Goal: Find specific page/section: Find specific page/section

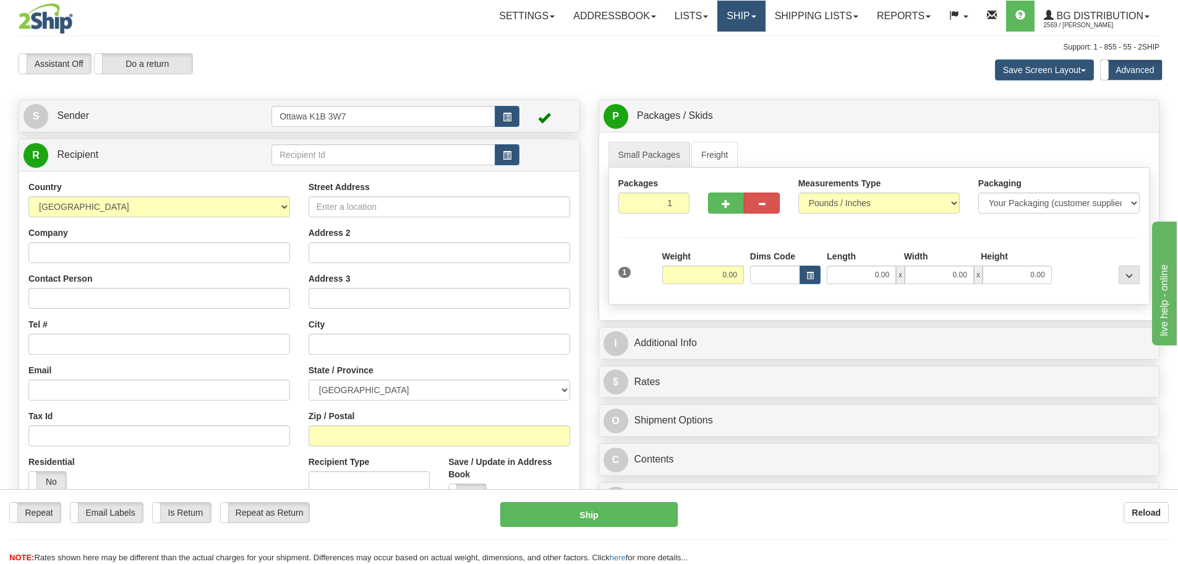
click at [736, 14] on link "Ship" at bounding box center [742, 16] width 48 height 31
click at [680, 17] on link "Lists" at bounding box center [692, 16] width 52 height 31
click at [723, 13] on link "Ship" at bounding box center [742, 16] width 48 height 31
click at [785, 11] on link "Shipping lists" at bounding box center [817, 16] width 102 height 31
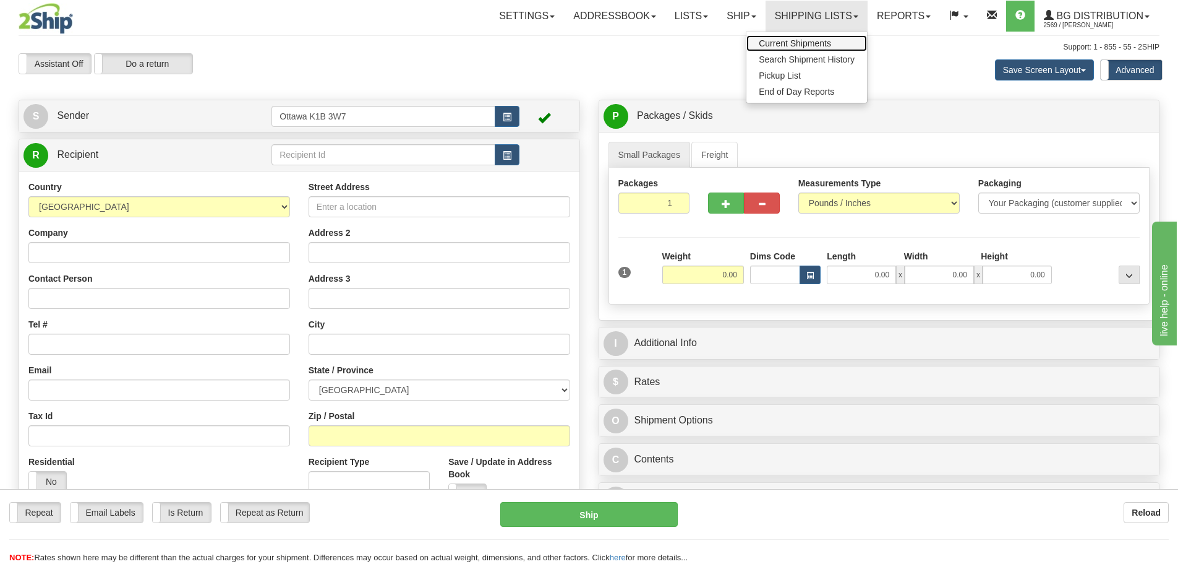
click at [784, 46] on span "Current Shipments" at bounding box center [795, 43] width 72 height 10
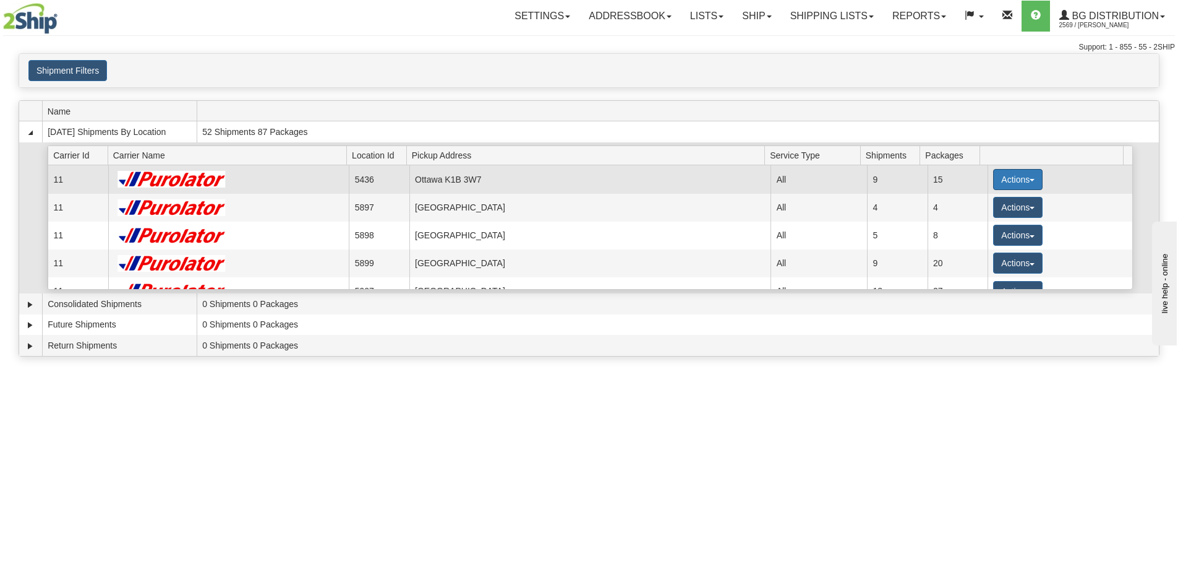
click at [1014, 181] on button "Actions" at bounding box center [1018, 179] width 49 height 21
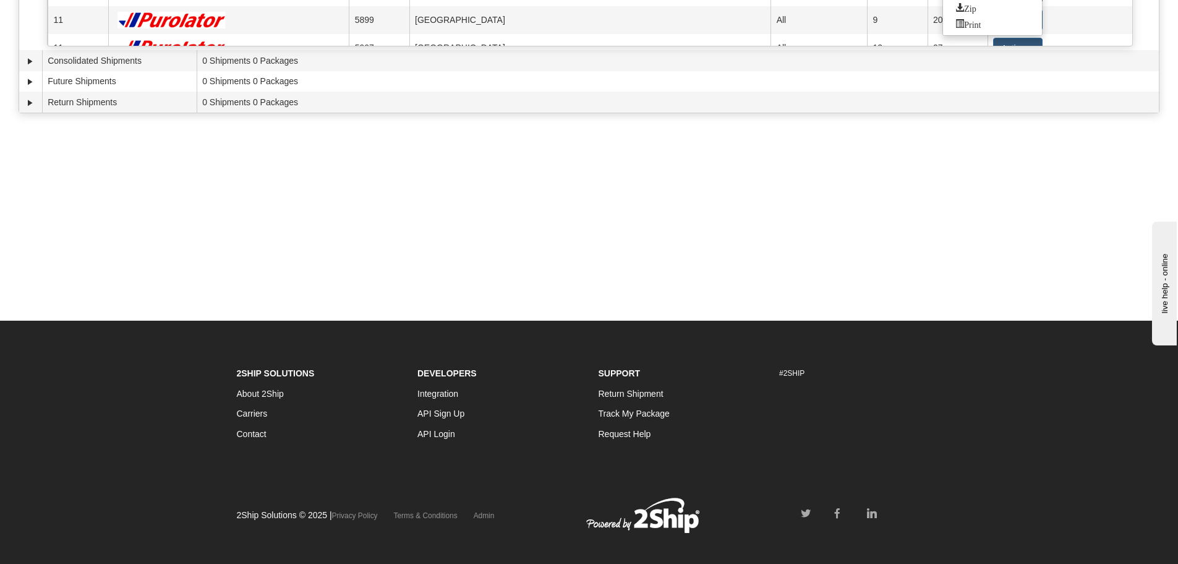
scroll to position [247, 0]
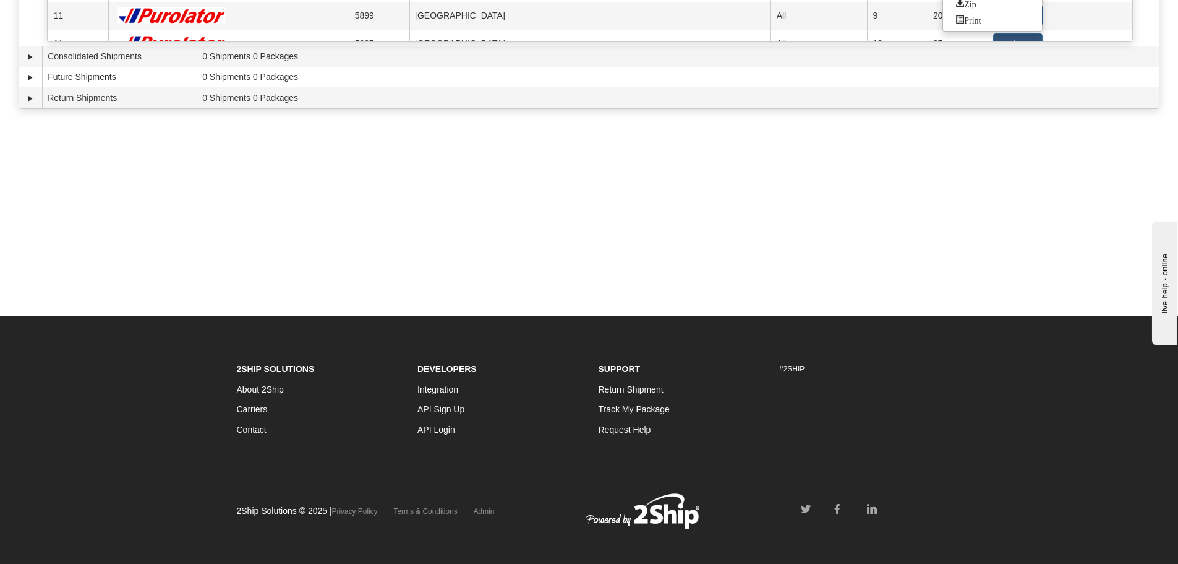
click at [638, 177] on div "Toggle navigation Settings Shipping Preferences Fields Preferences New Recipien…" at bounding box center [589, 35] width 1178 height 564
